Goal: Ask a question: Seek information or help from site administrators or community

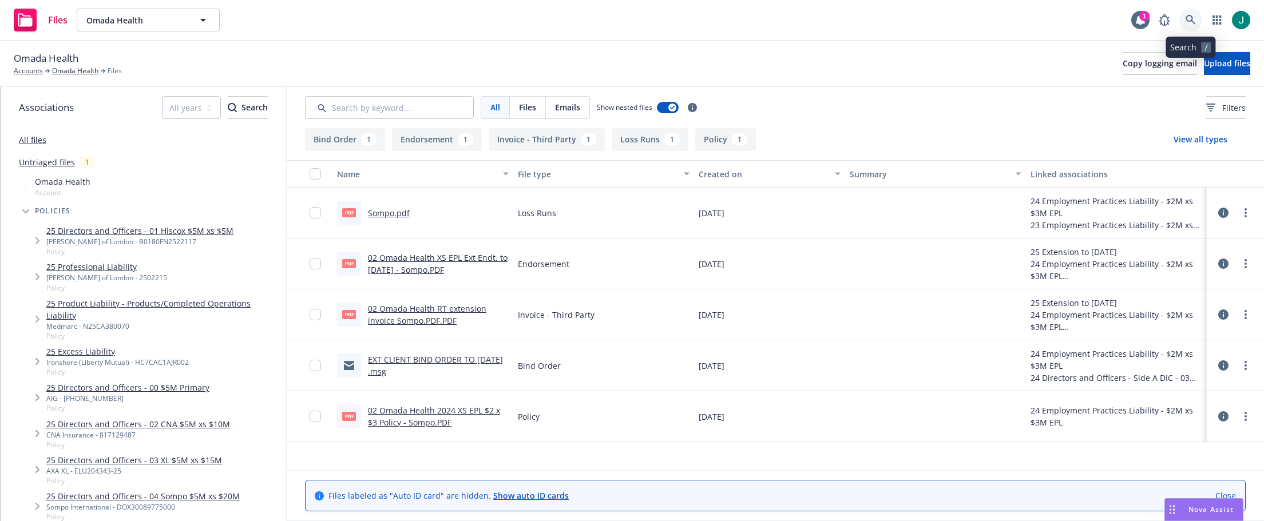
click at [1191, 17] on icon at bounding box center [1191, 20] width 10 height 10
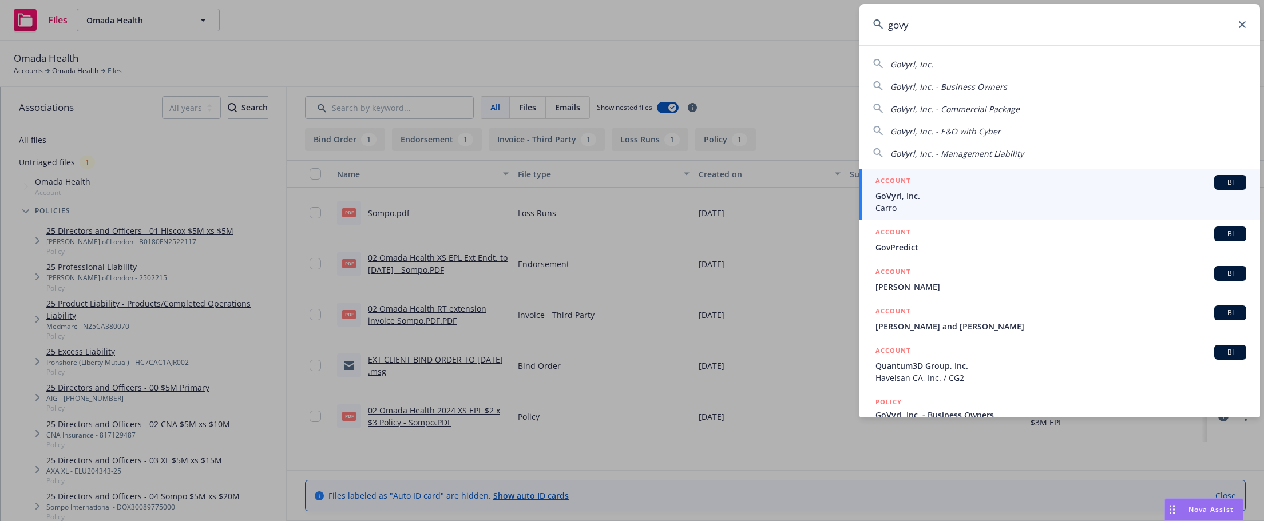
type input "govy"
click at [950, 201] on span "GoVyrl, Inc." at bounding box center [1061, 196] width 371 height 12
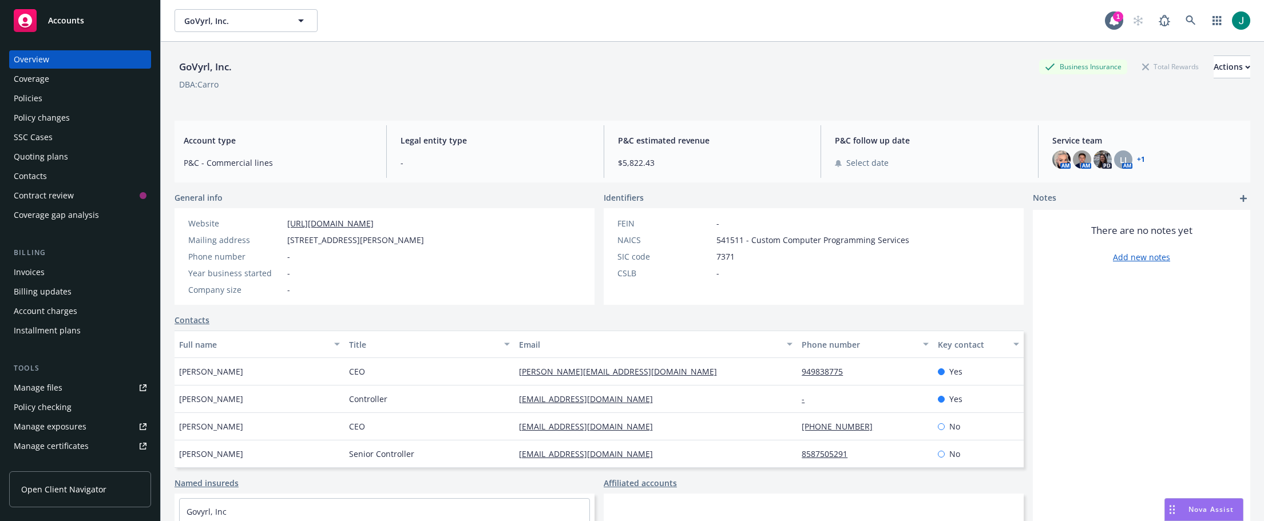
click at [51, 102] on div "Policies" at bounding box center [80, 98] width 133 height 18
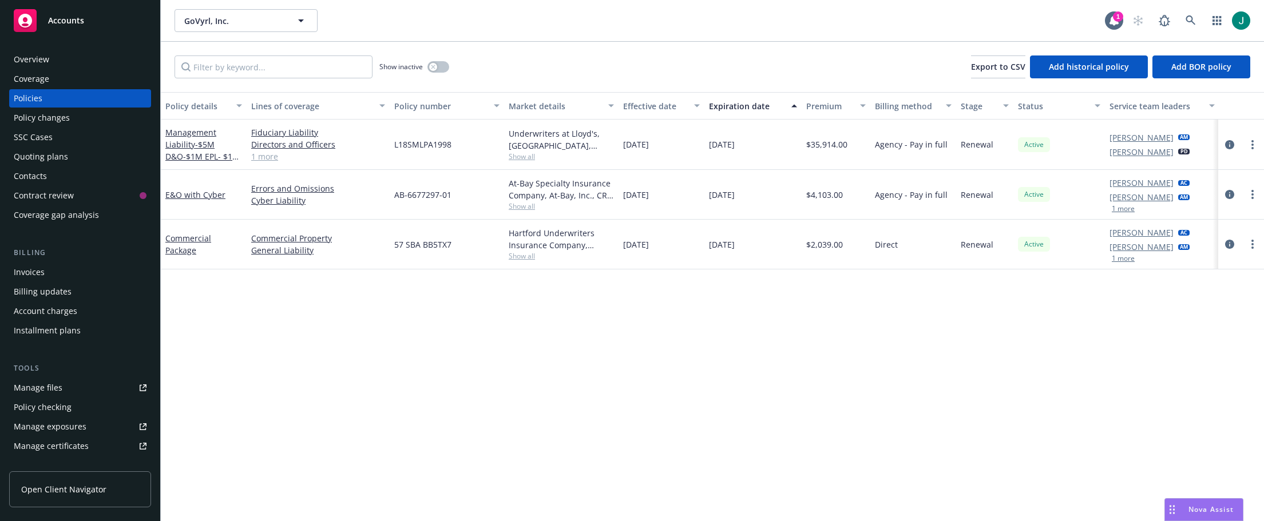
click at [56, 152] on div "Quoting plans" at bounding box center [41, 157] width 54 height 18
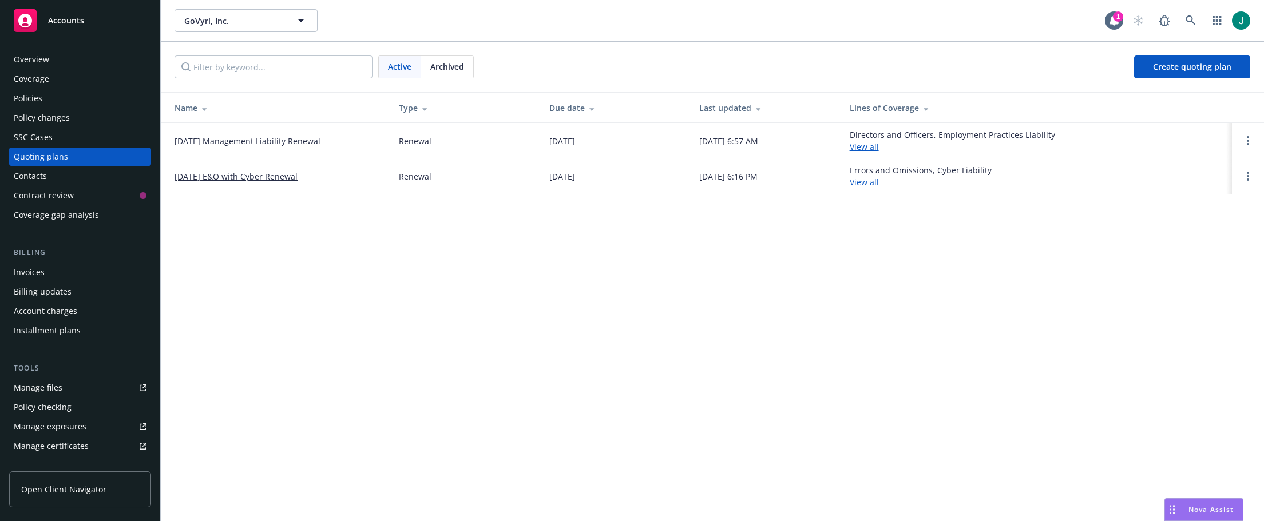
click at [278, 173] on link "12/25/25 E&O with Cyber Renewal" at bounding box center [236, 177] width 123 height 12
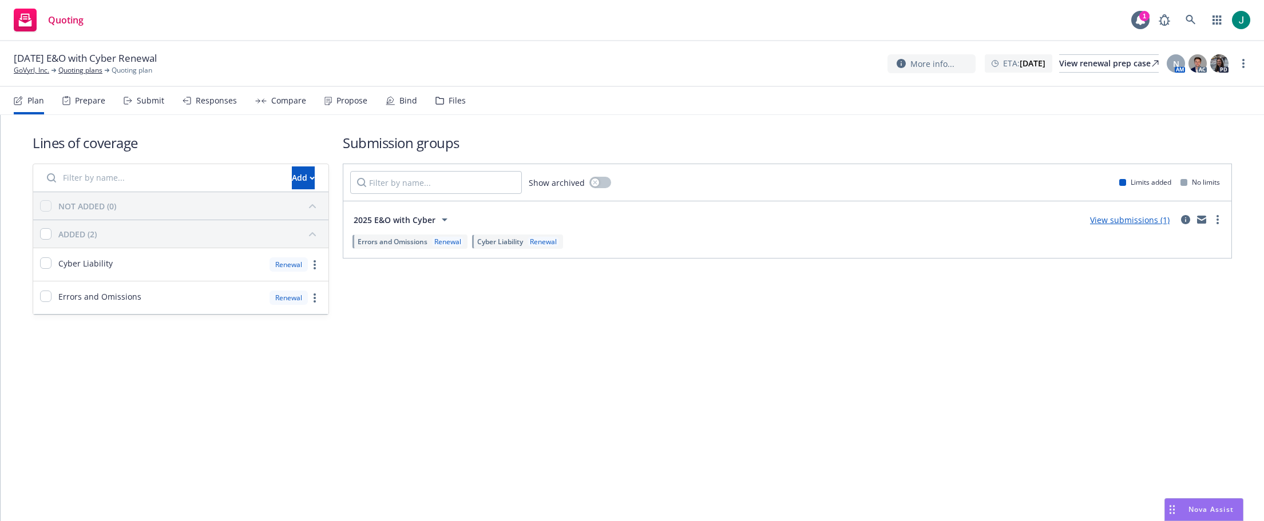
drag, startPoint x: 447, startPoint y: 102, endPoint x: 466, endPoint y: 114, distance: 22.2
click at [449, 102] on div "Files" at bounding box center [457, 100] width 17 height 9
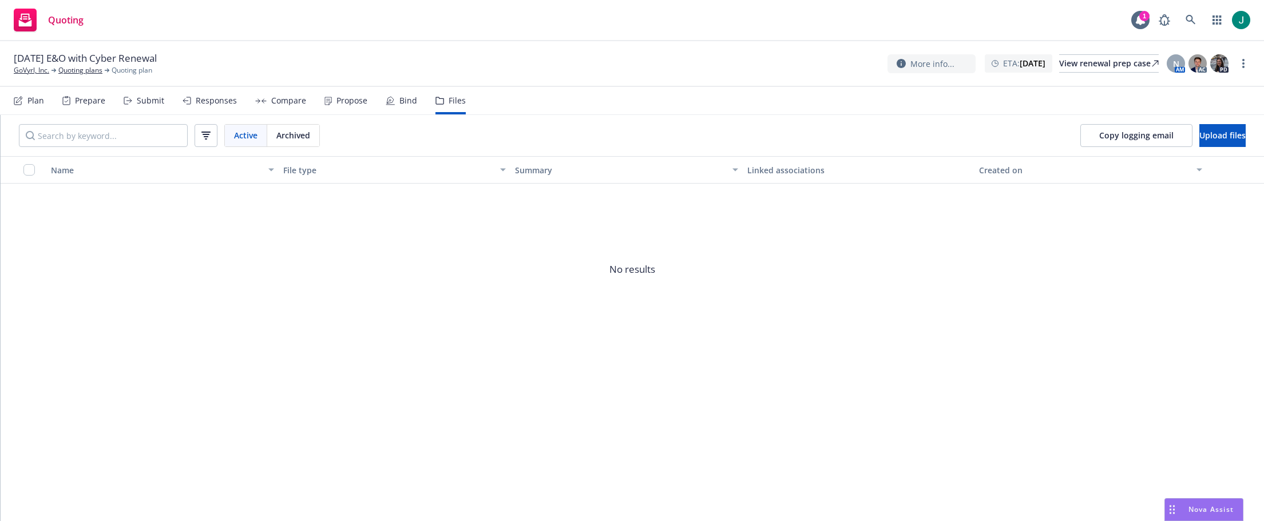
drag, startPoint x: 1194, startPoint y: 434, endPoint x: 1214, endPoint y: 488, distance: 57.9
click at [1213, 486] on div "Name File type Summary Linked associations Created on No results" at bounding box center [633, 338] width 1264 height 365
click at [1199, 508] on span "Nova Assist" at bounding box center [1211, 510] width 45 height 10
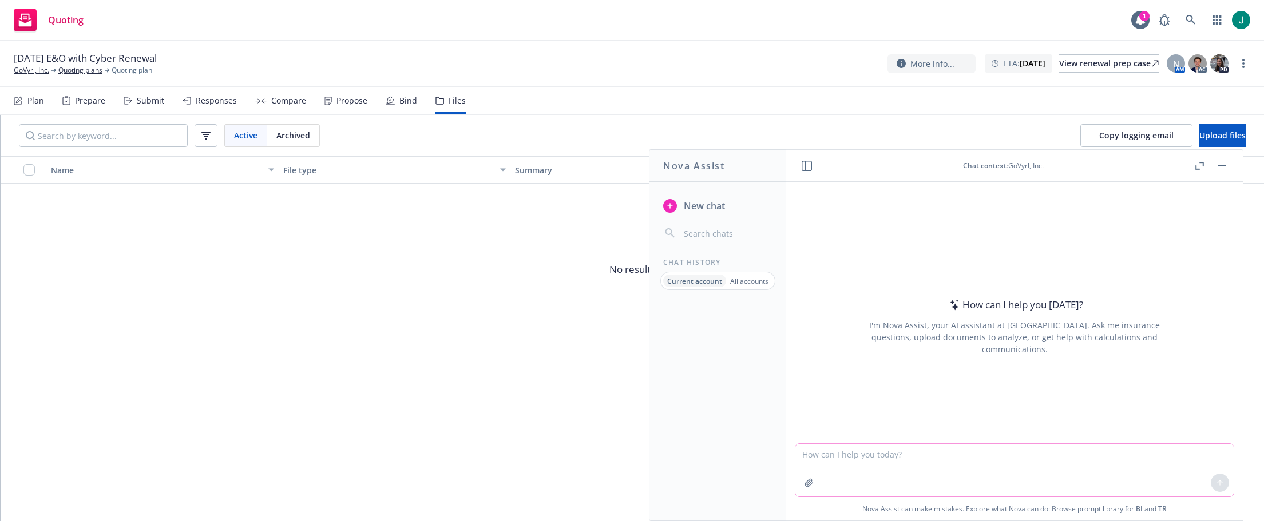
click at [837, 459] on textarea at bounding box center [1014, 470] width 438 height 53
type textarea "NY surplus lines filing laws. Is the wholesaler responsible for signing the for…"
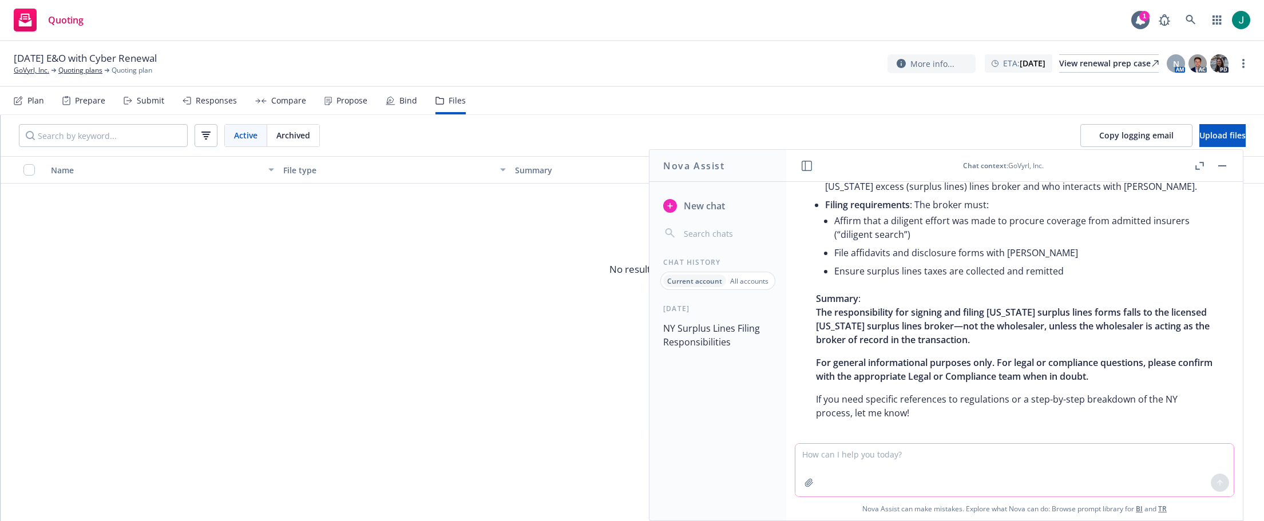
scroll to position [228, 0]
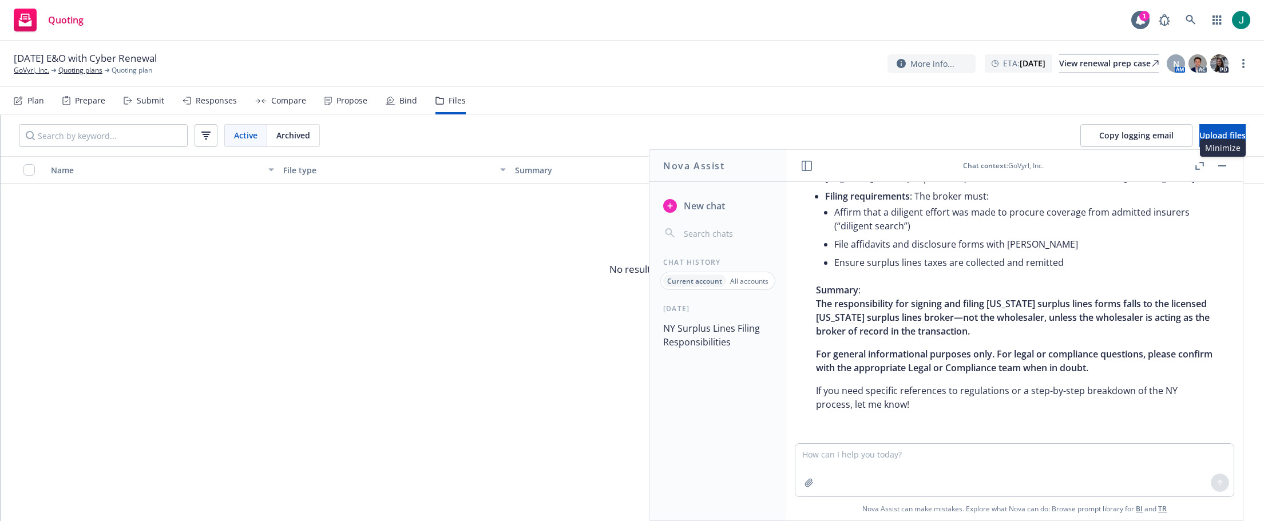
click at [1227, 165] on button "button" at bounding box center [1222, 166] width 14 height 14
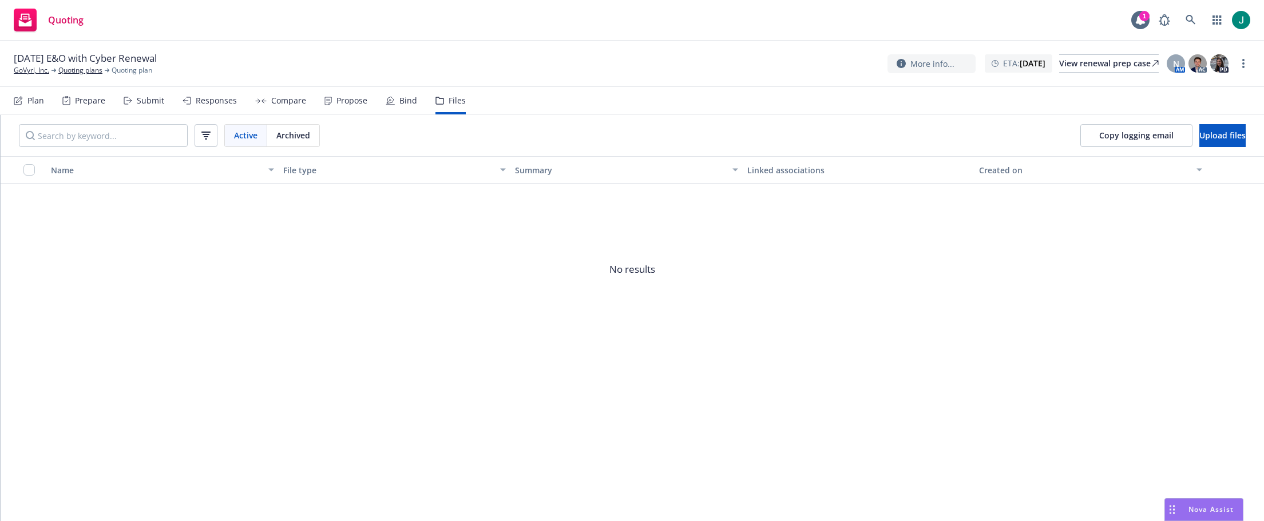
drag, startPoint x: 874, startPoint y: 280, endPoint x: 880, endPoint y: 276, distance: 7.0
click at [874, 280] on span "No results" at bounding box center [633, 270] width 1264 height 172
